Goal: Information Seeking & Learning: Understand process/instructions

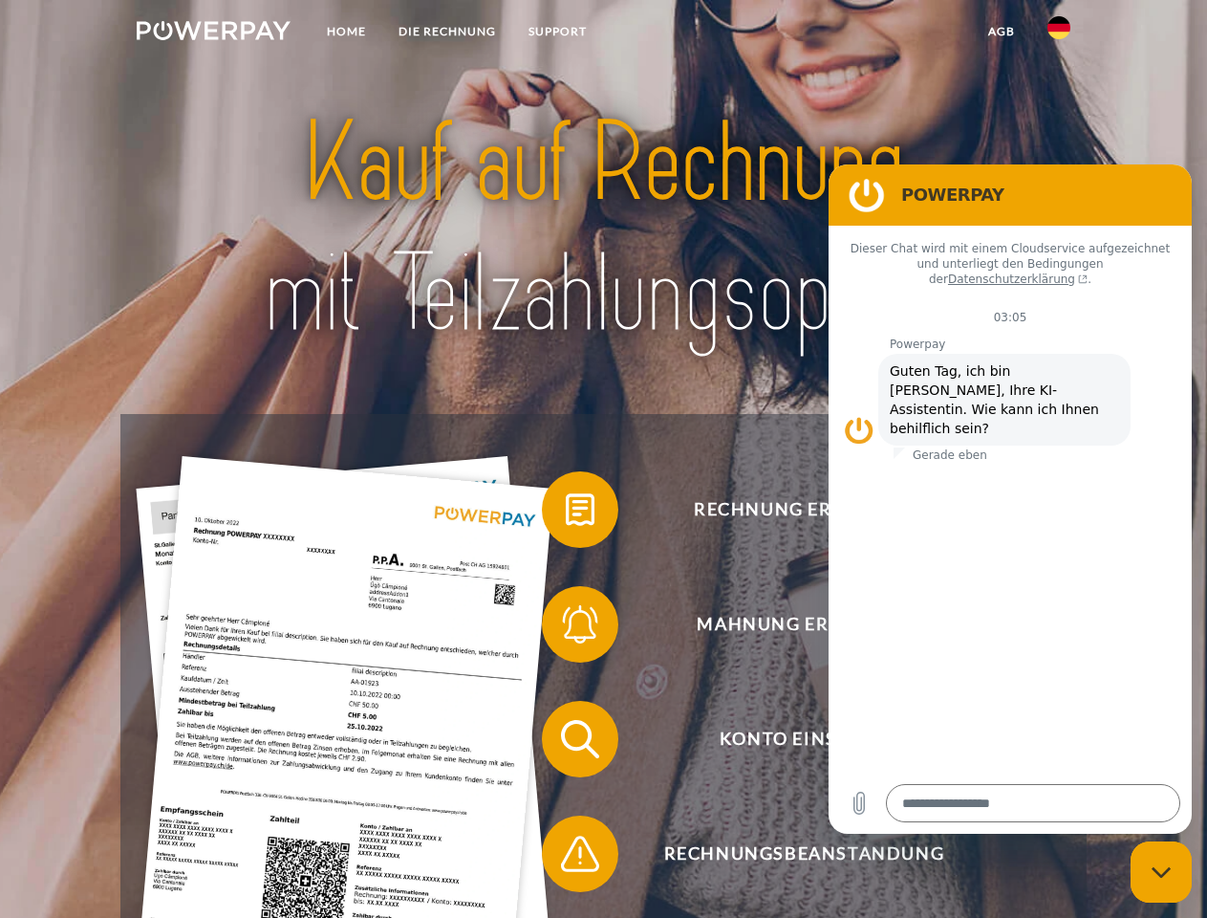
click at [213, 33] on img at bounding box center [214, 30] width 154 height 19
click at [1059, 33] on img at bounding box center [1059, 27] width 23 height 23
click at [1001, 32] on link "agb" at bounding box center [1001, 31] width 59 height 34
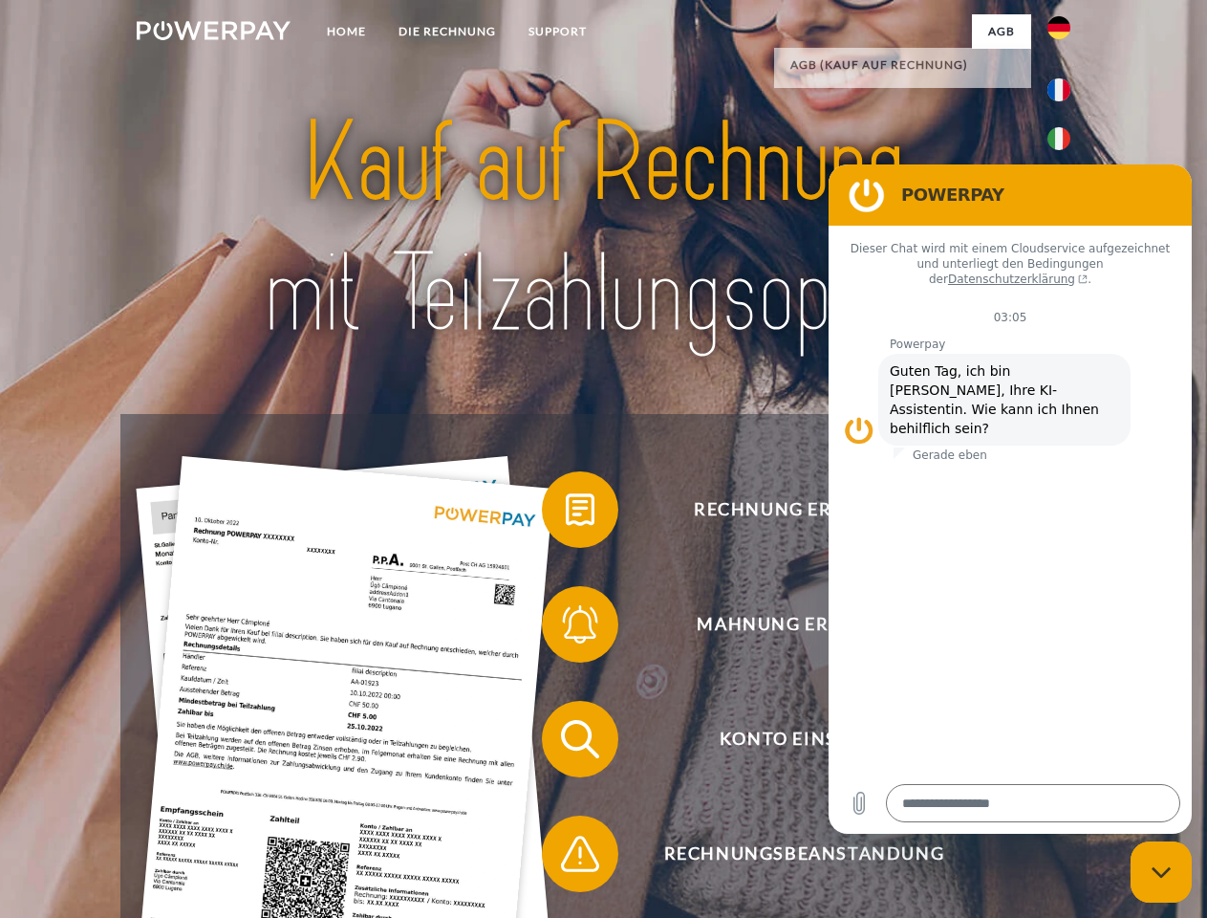
click at [566, 513] on span at bounding box center [552, 510] width 96 height 96
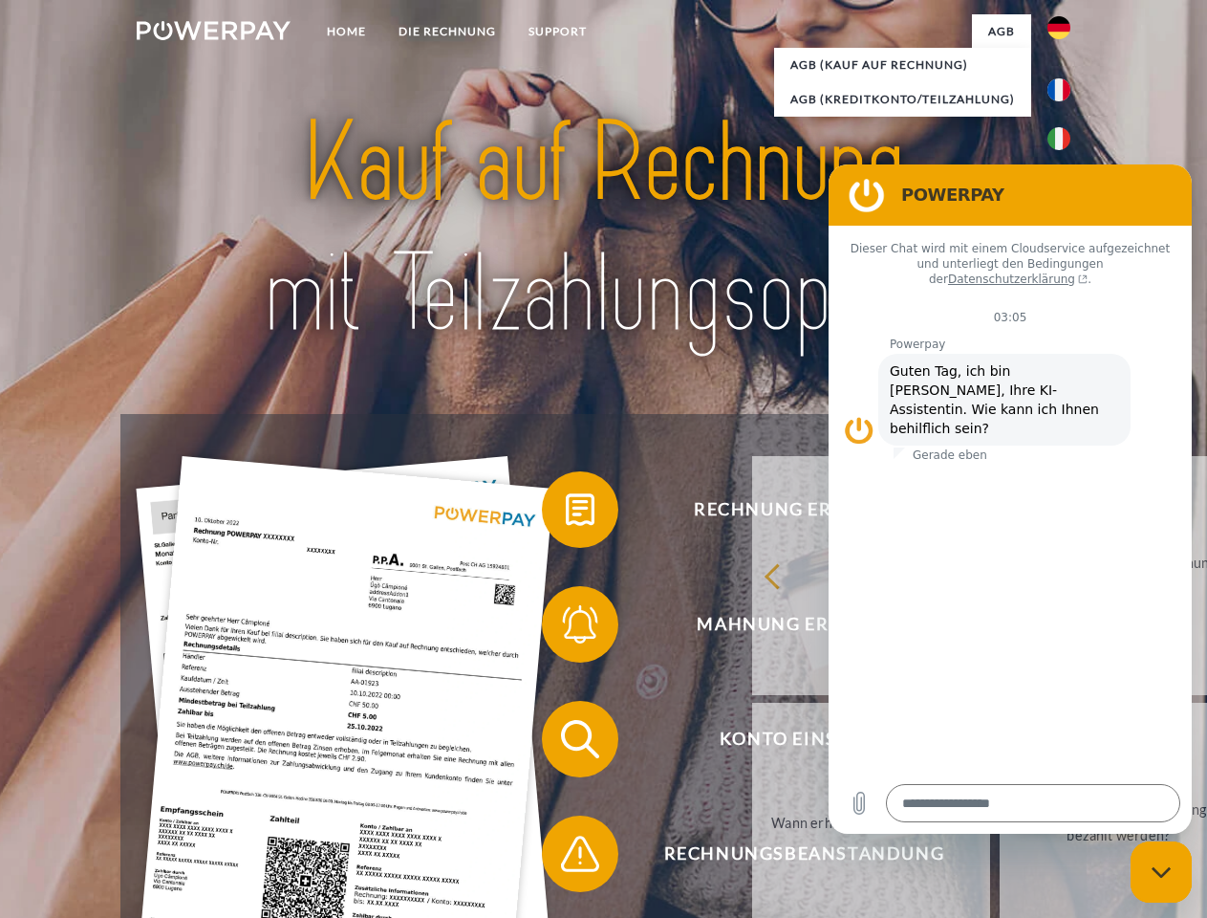
click at [566, 628] on div "Rechnung erhalten? Mahnung erhalten? Konto einsehen" at bounding box center [603, 796] width 966 height 765
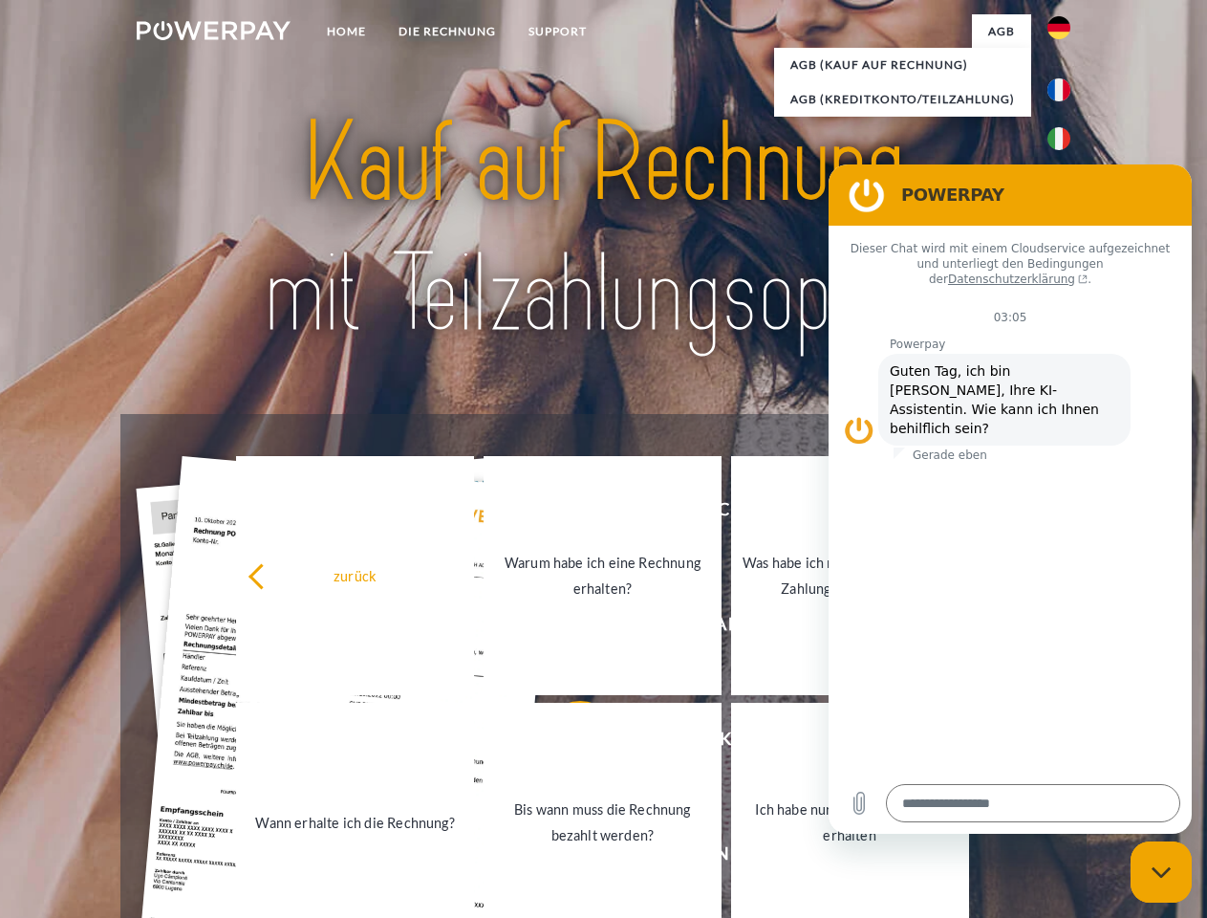
click at [566, 743] on link "Bis wann muss die Rechnung bezahlt werden?" at bounding box center [603, 822] width 238 height 239
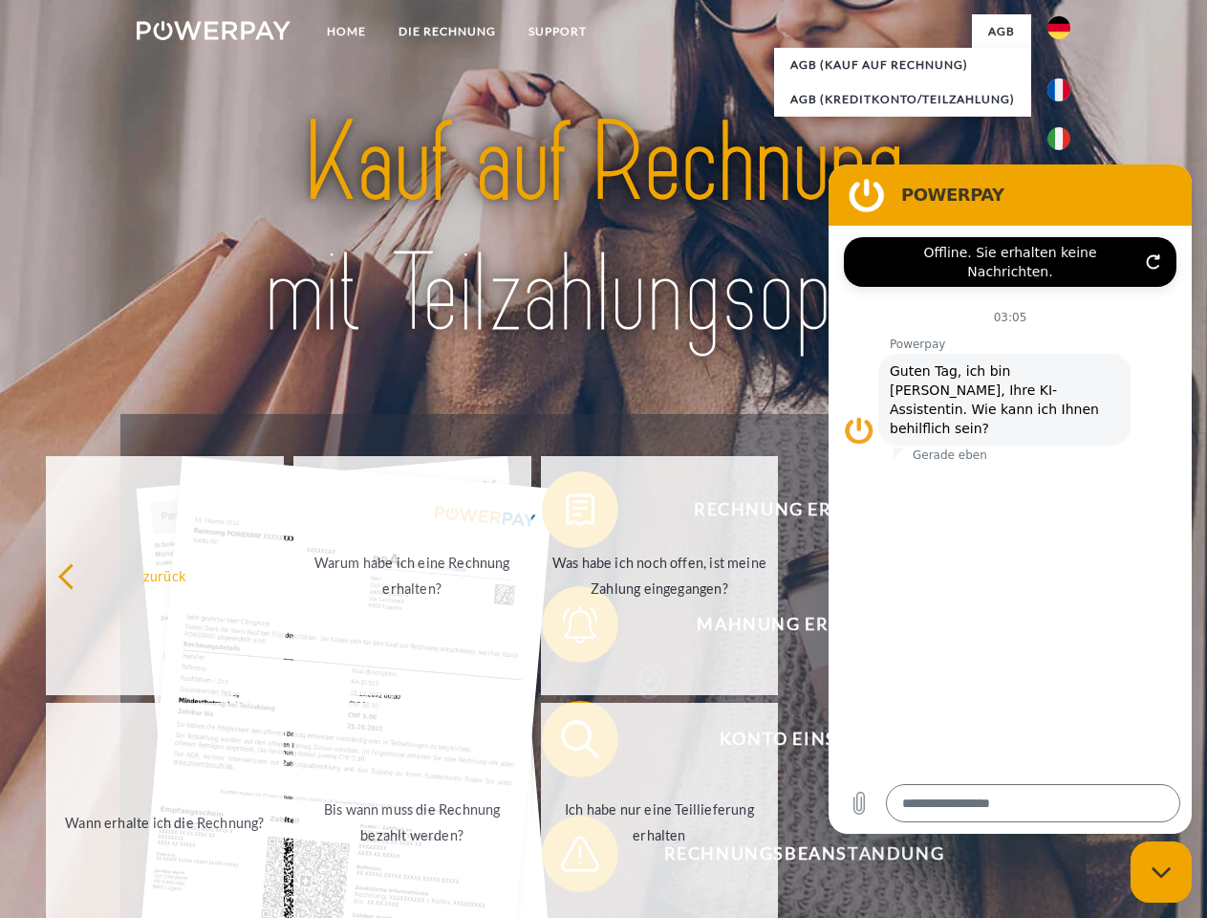
click at [566, 858] on span at bounding box center [552, 854] width 96 height 96
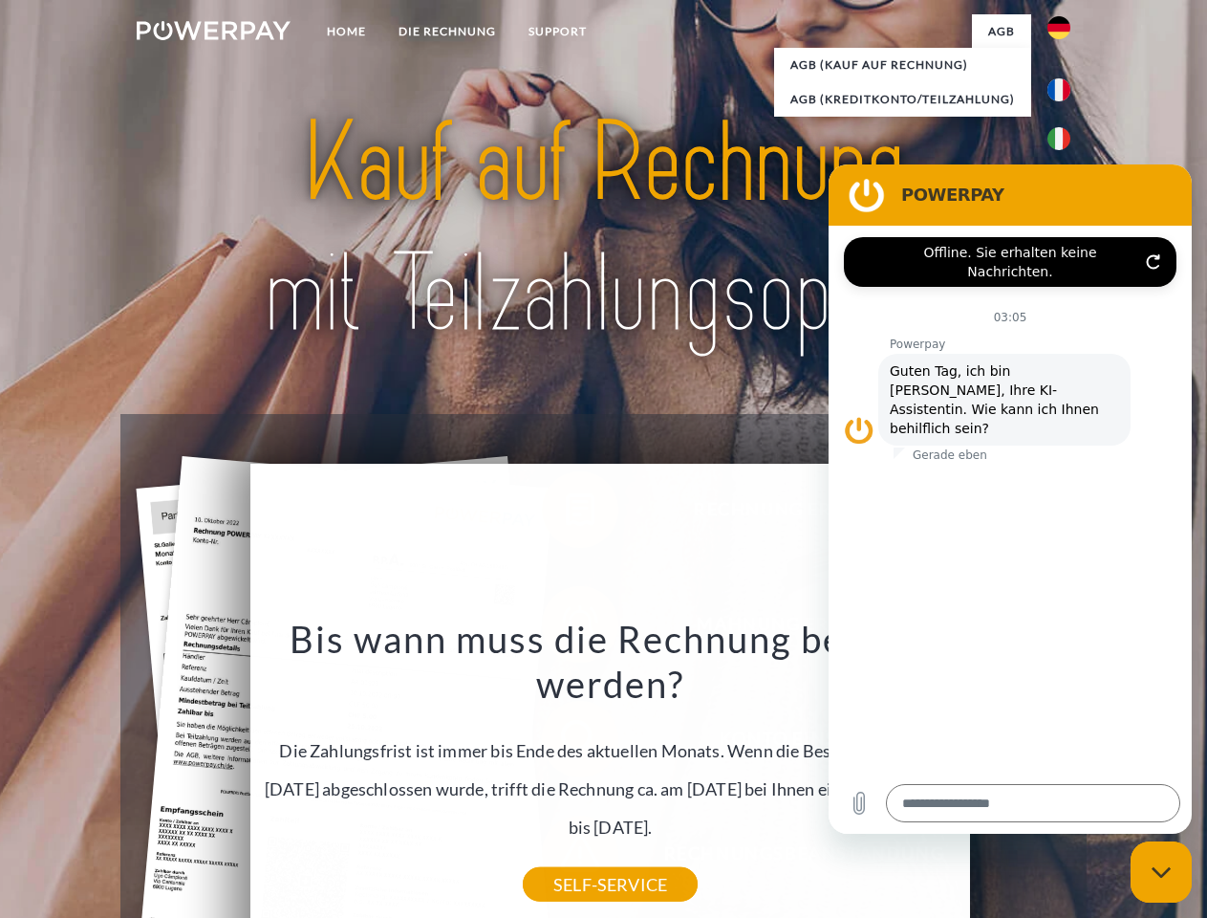
click at [1162, 872] on icon "Messaging-Fenster schließen" at bounding box center [1162, 872] width 20 height 12
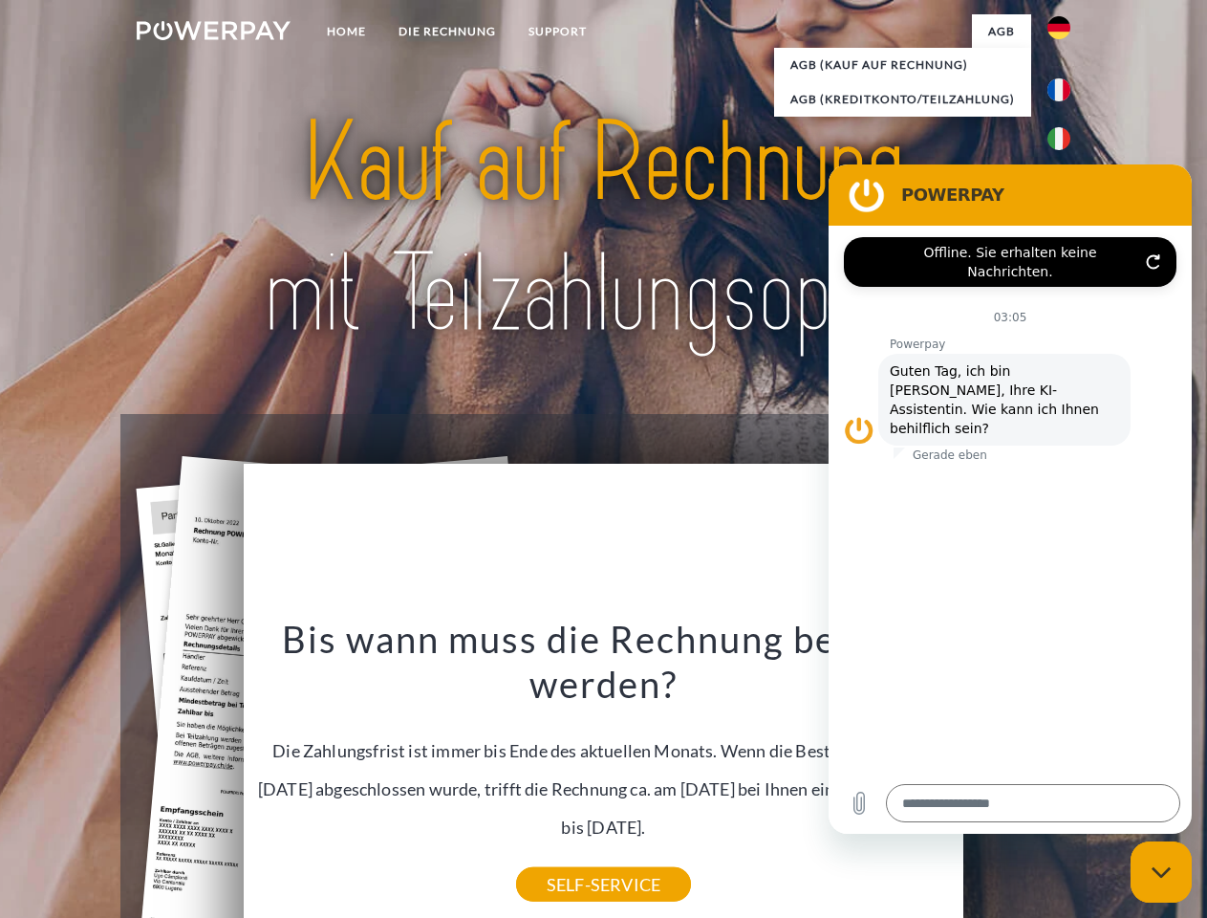
type textarea "*"
